Goal: Find specific page/section: Find specific page/section

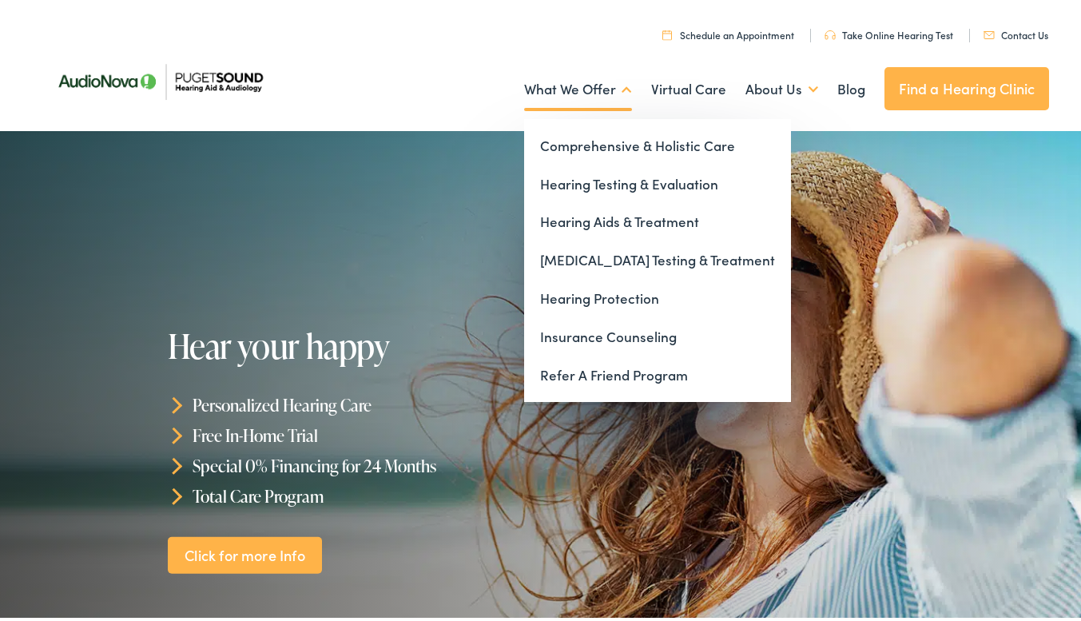
click at [561, 107] on link "What We Offer" at bounding box center [578, 86] width 108 height 59
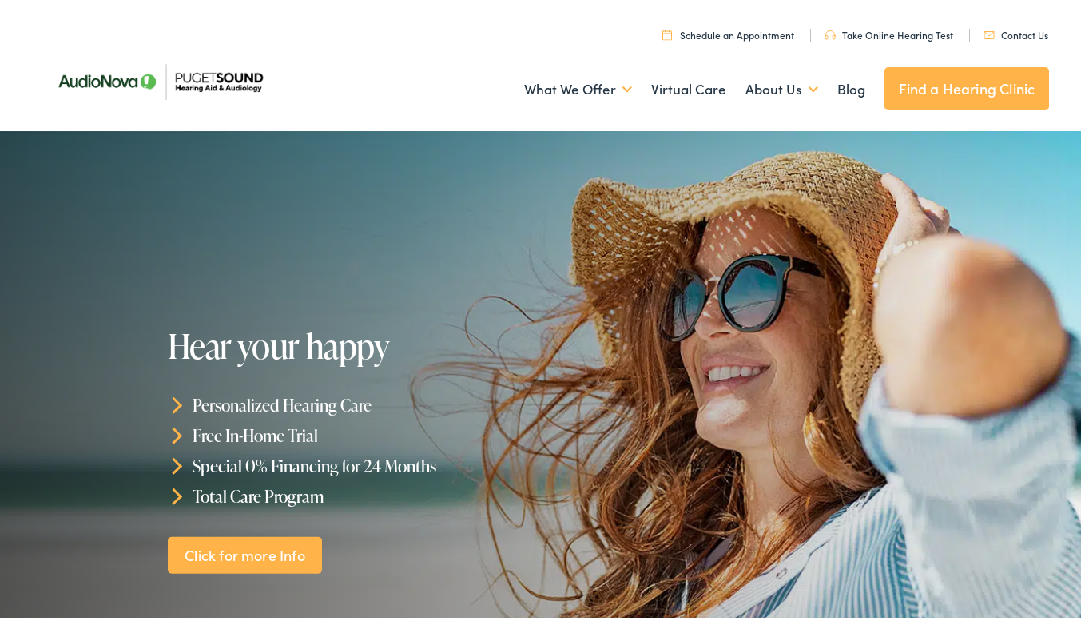
click at [397, 223] on div at bounding box center [540, 396] width 1081 height 537
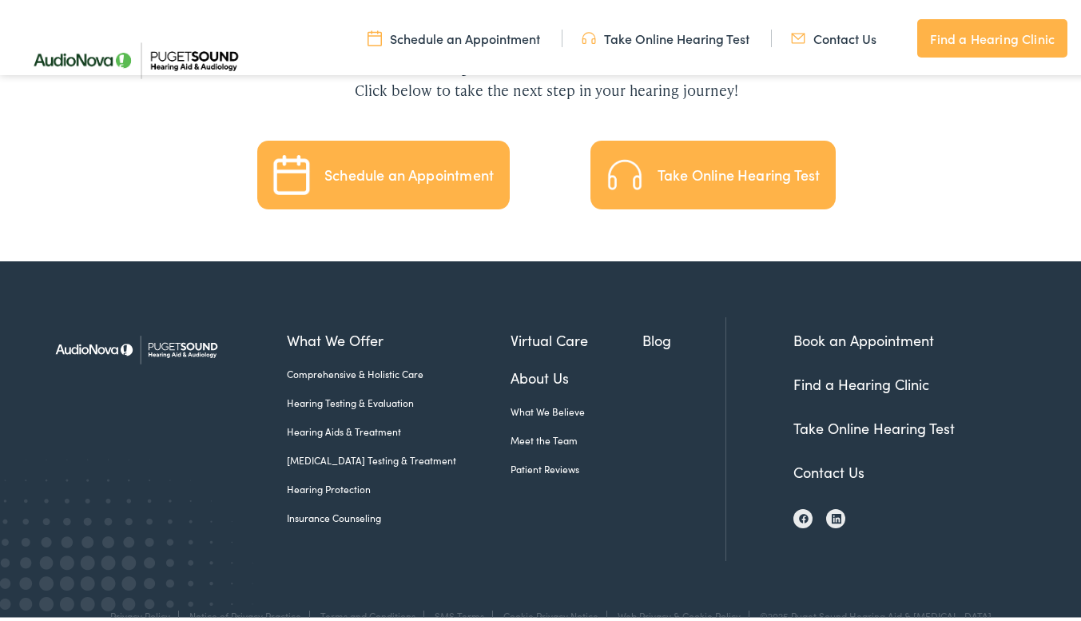
scroll to position [3603, 0]
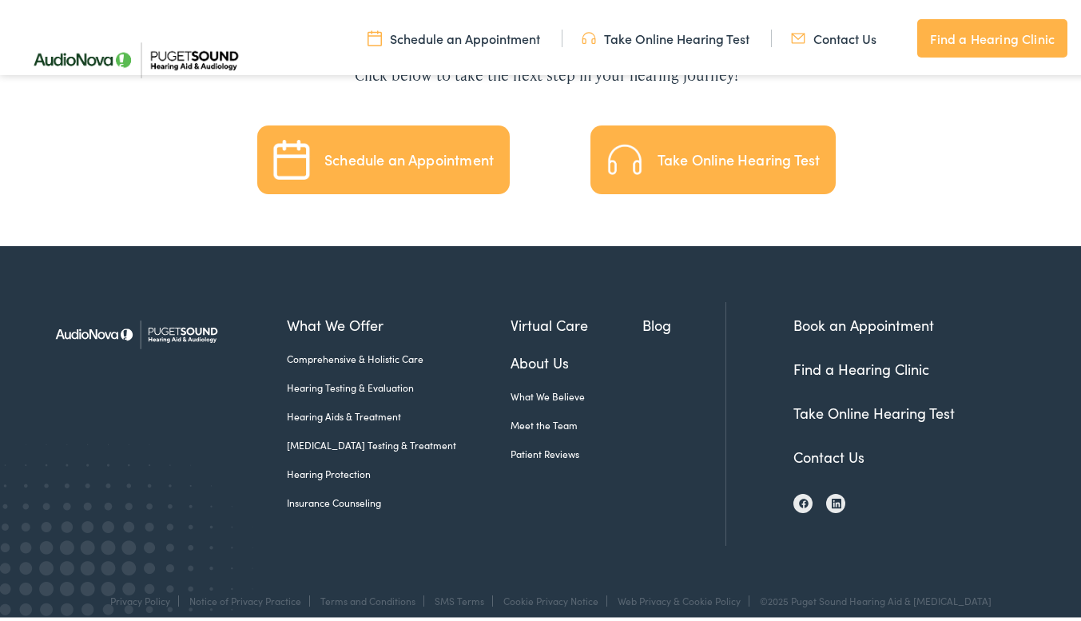
click at [818, 443] on link "Contact Us" at bounding box center [828, 453] width 71 height 20
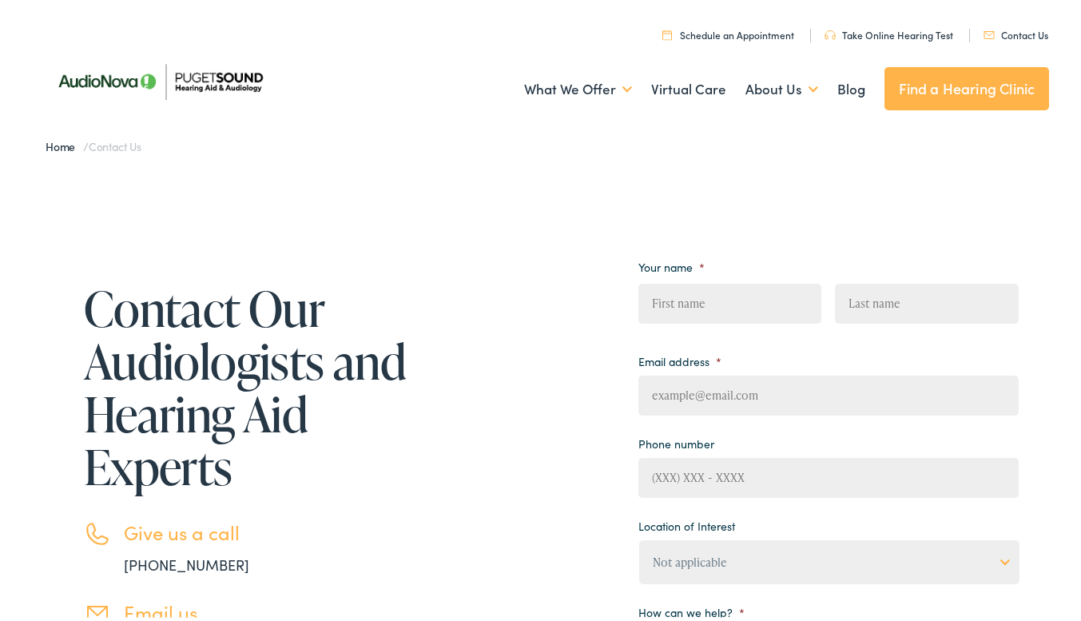
click at [953, 88] on link "Find a Hearing Clinic" at bounding box center [966, 85] width 165 height 43
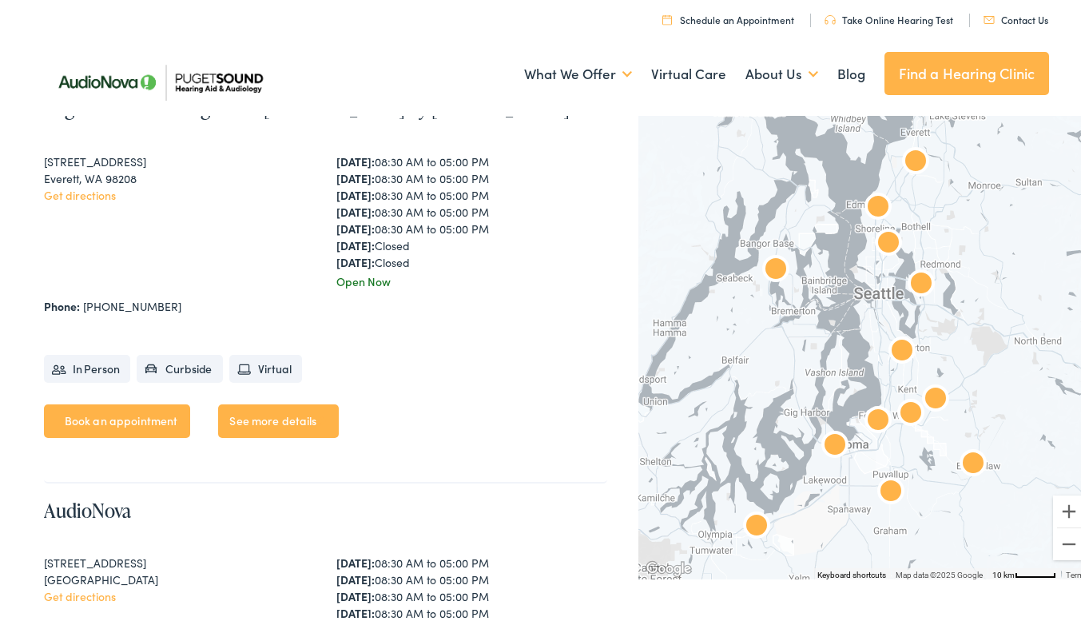
scroll to position [2029, 0]
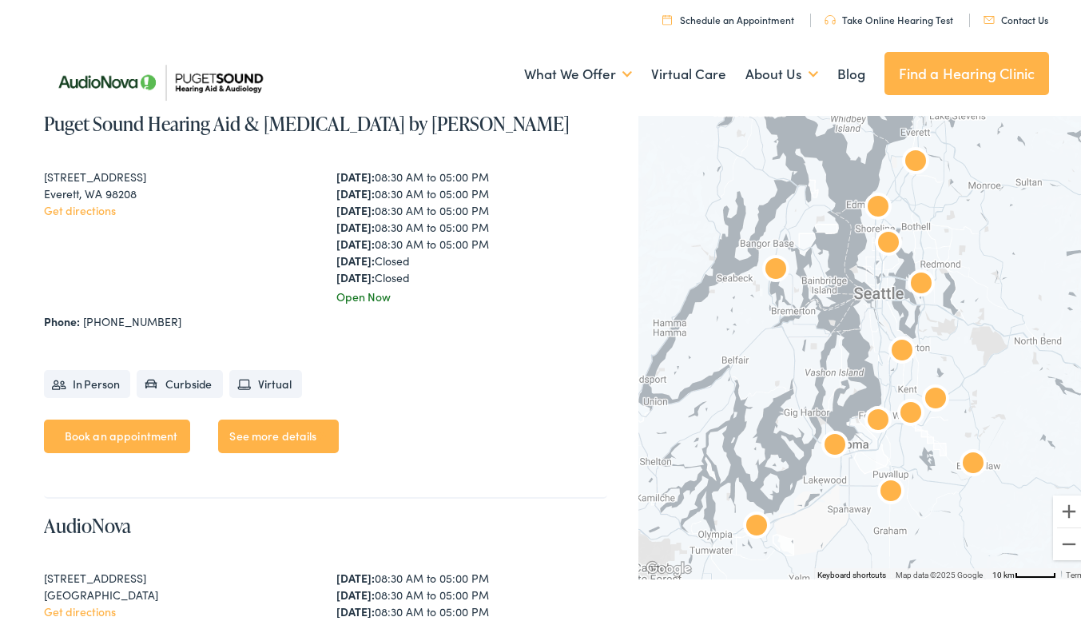
click at [275, 436] on link "See more details" at bounding box center [278, 433] width 120 height 34
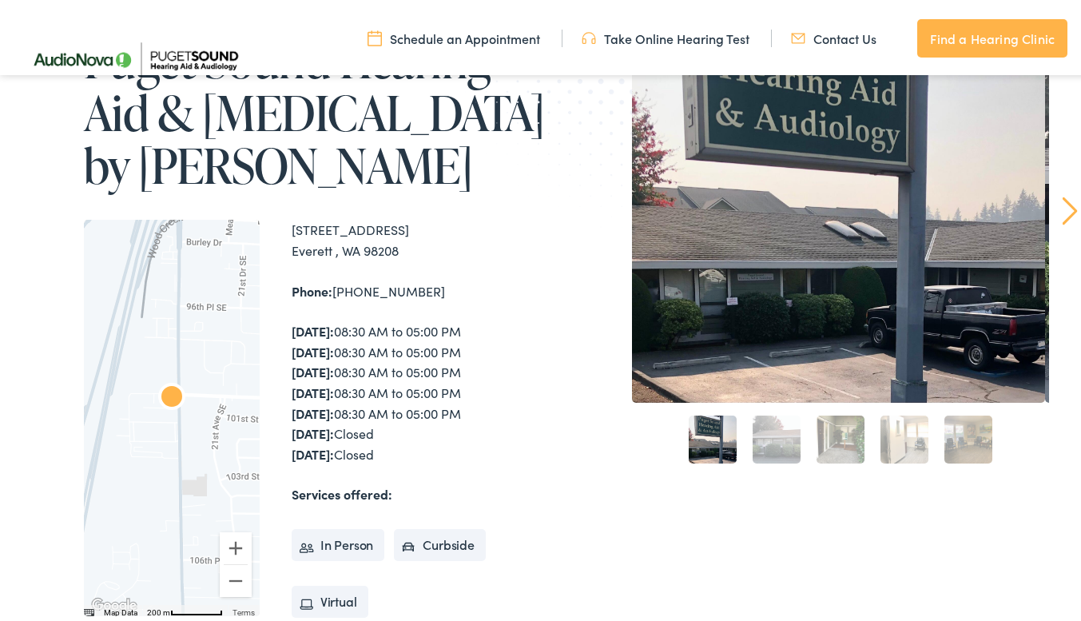
scroll to position [211, 0]
